Goal: Task Accomplishment & Management: Use online tool/utility

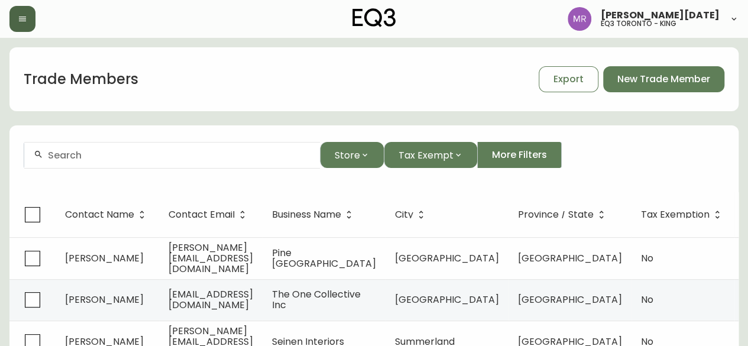
click at [25, 21] on icon "button" at bounding box center [22, 19] width 7 height 5
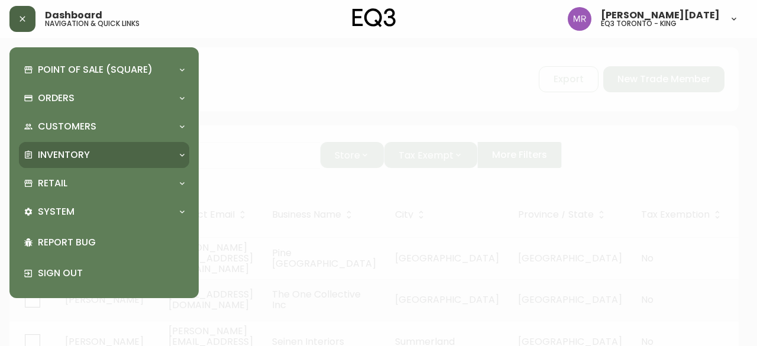
click at [110, 153] on div "Inventory" at bounding box center [98, 154] width 149 height 13
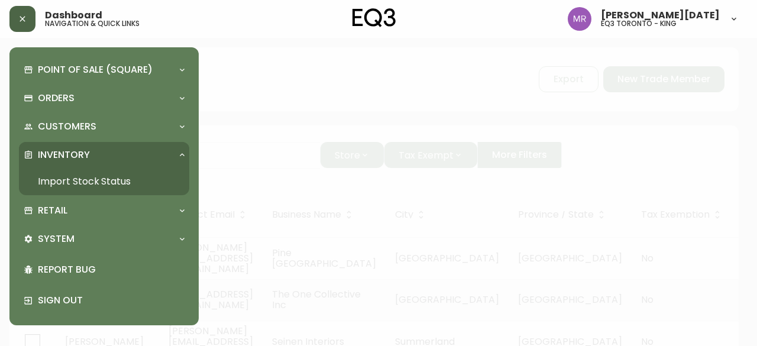
click at [106, 182] on link "Import Stock Status" at bounding box center [104, 181] width 170 height 27
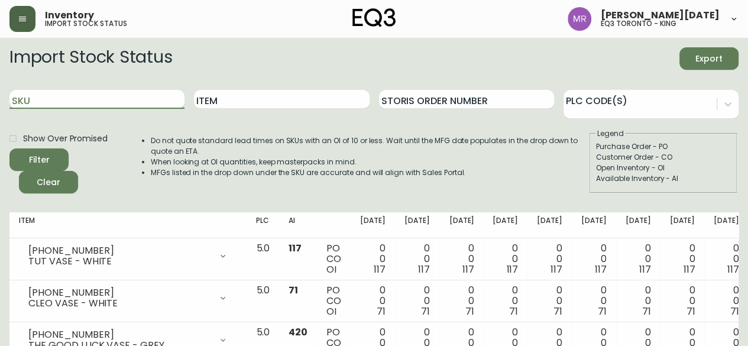
click at [131, 101] on input "SKU" at bounding box center [96, 99] width 175 height 19
paste input "7130-432-16"
type input "7130-432-16"
click at [9, 148] on button "Filter" at bounding box center [38, 159] width 59 height 22
